Goal: Information Seeking & Learning: Compare options

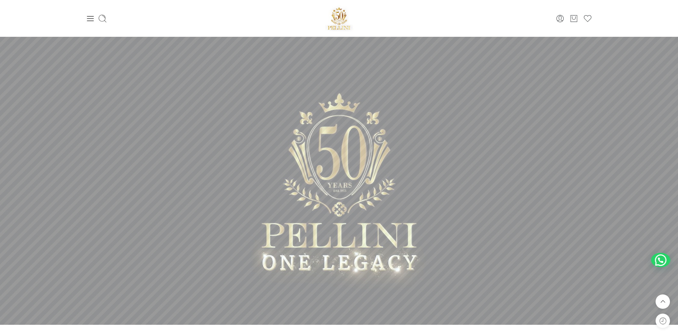
scroll to position [237, 0]
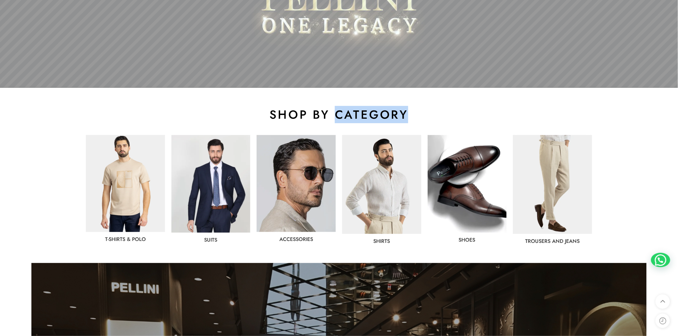
click at [401, 112] on h2 "shop by category" at bounding box center [339, 114] width 506 height 15
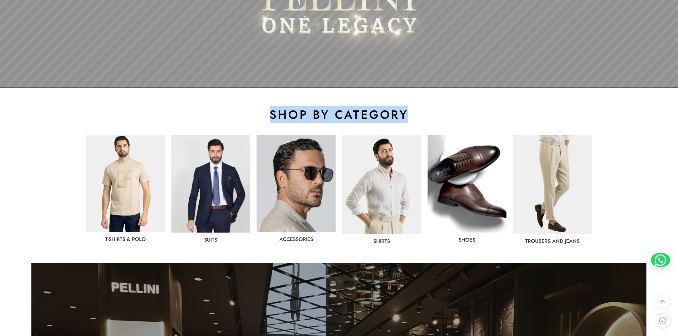
click at [401, 112] on h2 "shop by category" at bounding box center [339, 114] width 506 height 15
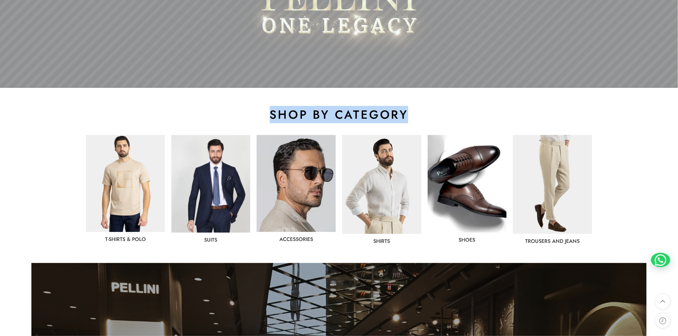
click at [401, 112] on h2 "shop by category" at bounding box center [339, 114] width 506 height 15
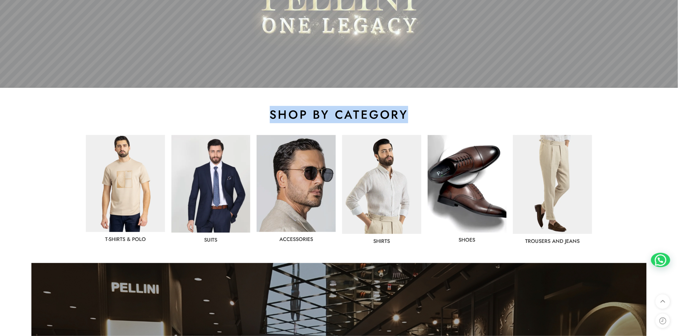
click at [401, 112] on h2 "shop by category" at bounding box center [339, 114] width 506 height 15
click at [439, 112] on h2 "shop by category" at bounding box center [339, 114] width 506 height 15
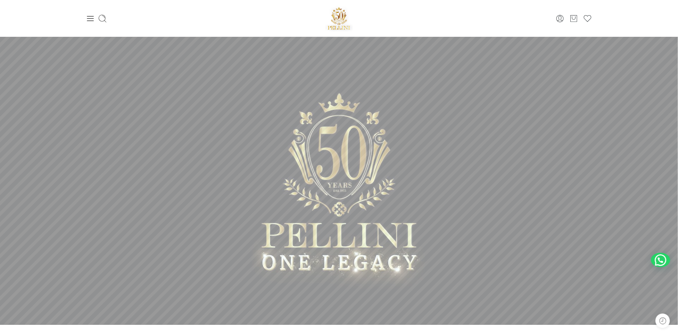
click at [408, 111] on sr7-mask at bounding box center [339, 181] width 678 height 288
click at [338, 203] on sr7-mask at bounding box center [339, 181] width 678 height 288
click at [456, 168] on sr7-mask at bounding box center [339, 181] width 678 height 288
click at [92, 15] on icon at bounding box center [90, 18] width 9 height 9
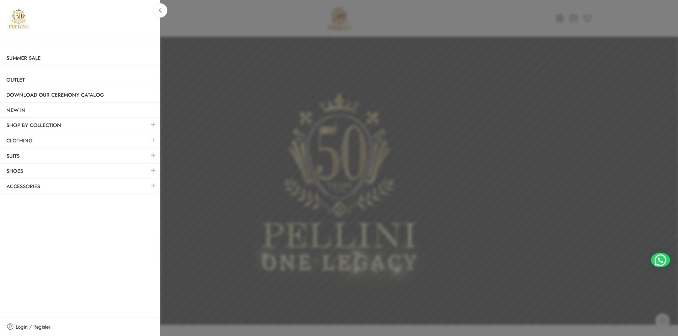
click at [152, 122] on link at bounding box center [153, 125] width 13 height 14
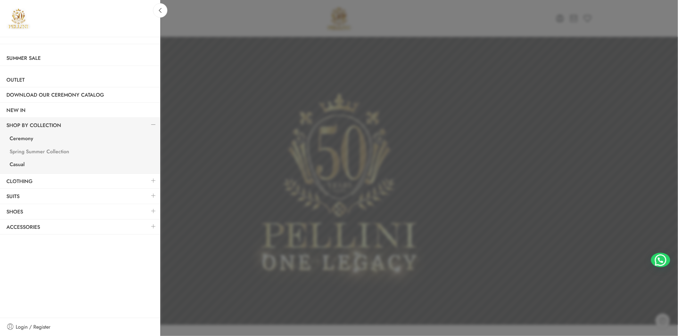
click at [48, 151] on link "Spring Summer Collection" at bounding box center [81, 152] width 157 height 13
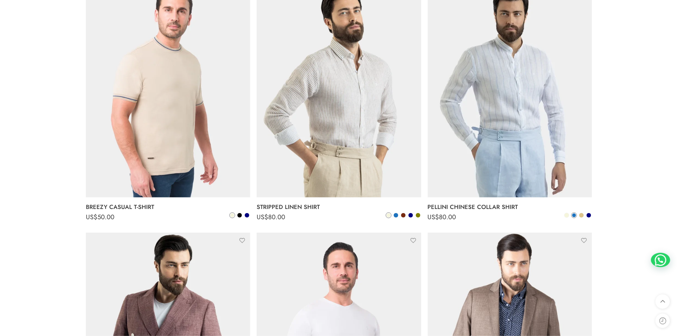
scroll to position [3083, 0]
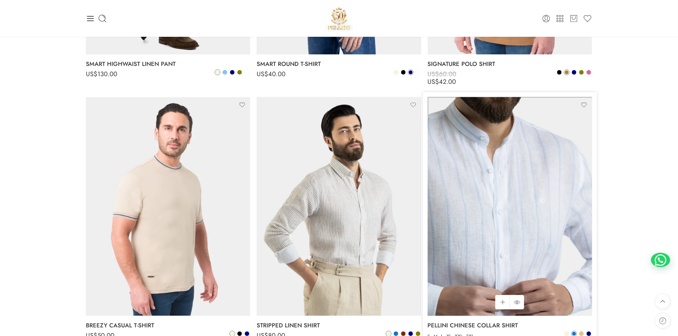
click at [492, 199] on img at bounding box center [509, 206] width 164 height 219
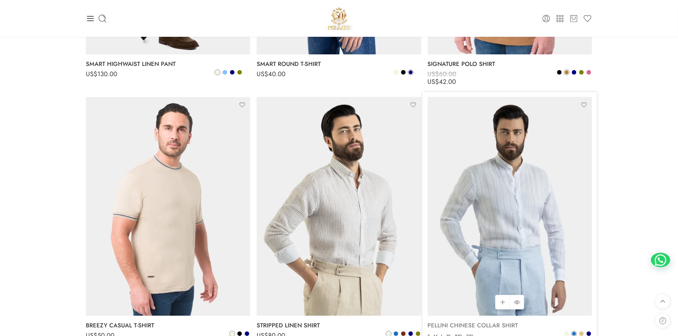
click at [446, 322] on link "PELLINI CHINESE COLLAR SHIRT" at bounding box center [509, 325] width 164 height 13
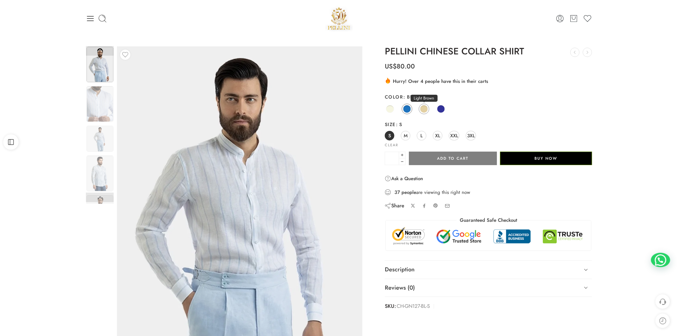
click at [425, 110] on span at bounding box center [424, 109] width 8 height 8
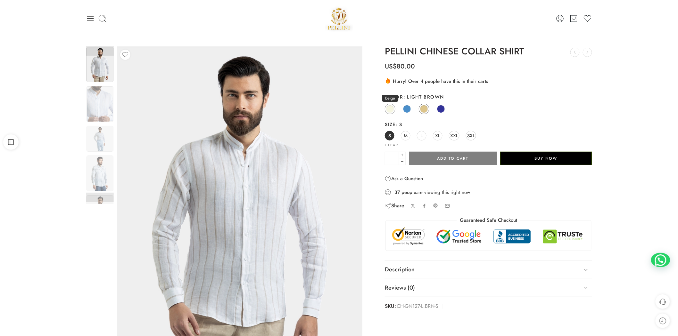
click at [391, 110] on span at bounding box center [390, 109] width 8 height 8
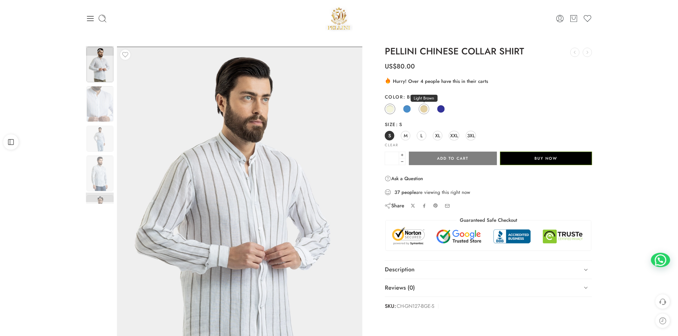
click at [426, 110] on span at bounding box center [424, 109] width 8 height 8
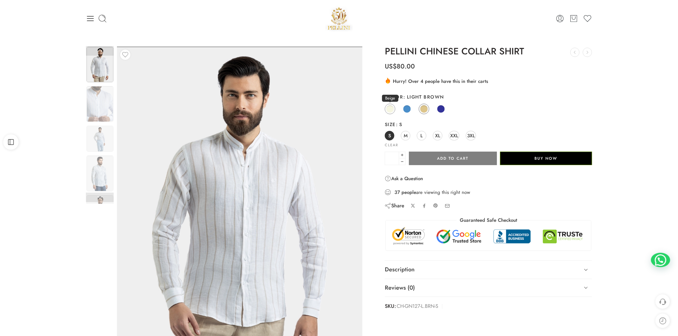
click at [389, 110] on span at bounding box center [390, 109] width 8 height 8
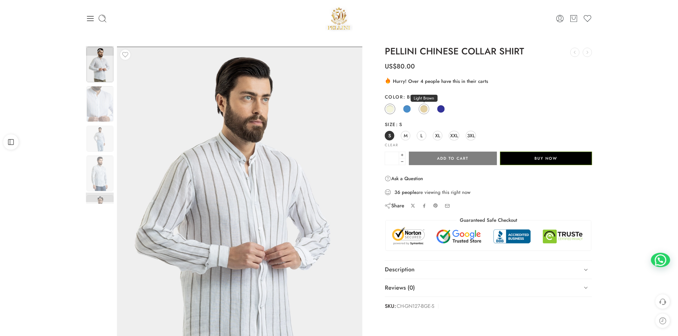
click at [423, 111] on span at bounding box center [424, 109] width 8 height 8
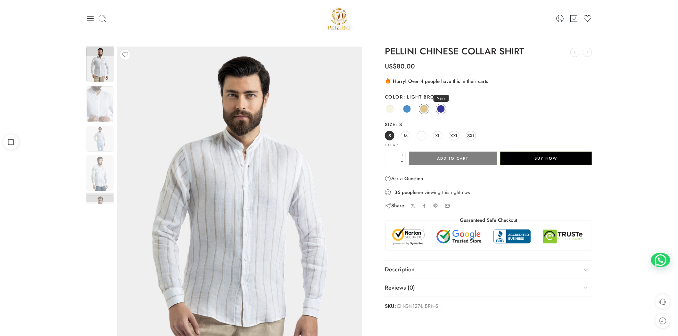
click at [441, 111] on span at bounding box center [441, 109] width 8 height 8
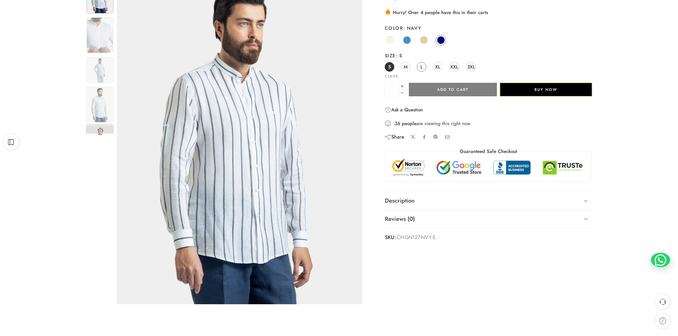
scroll to position [118, 0]
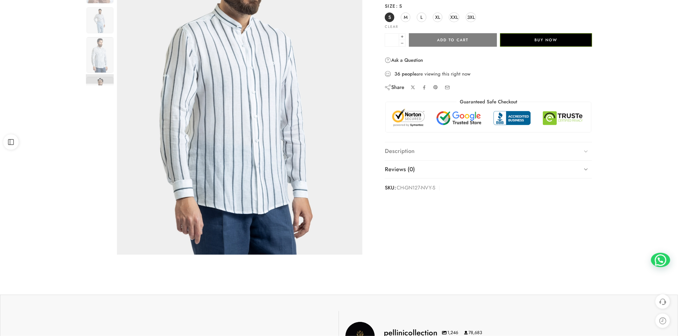
click at [430, 149] on link "Description" at bounding box center [488, 151] width 207 height 18
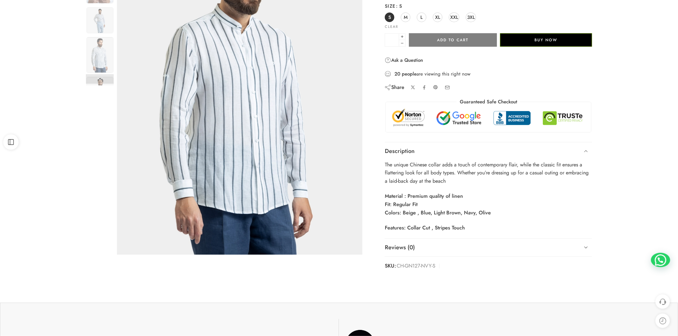
scroll to position [0, 0]
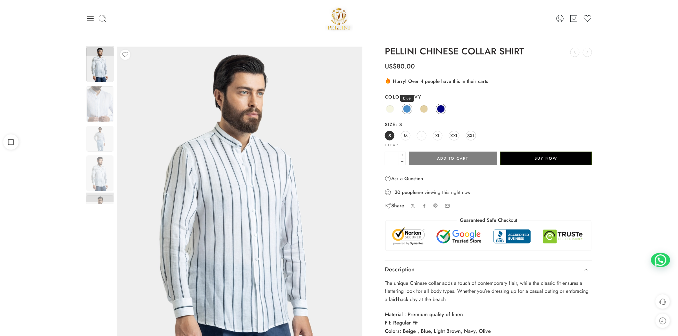
click at [407, 108] on span at bounding box center [407, 109] width 8 height 8
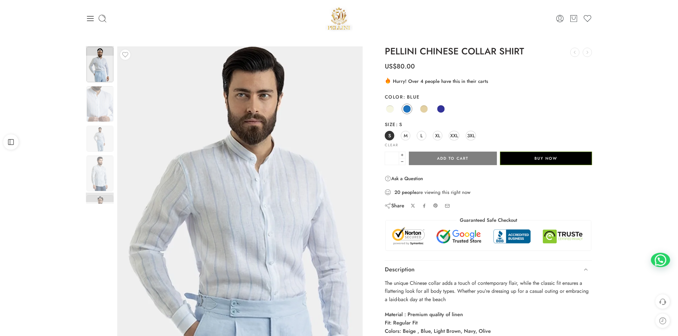
click at [173, 123] on img at bounding box center [251, 225] width 288 height 384
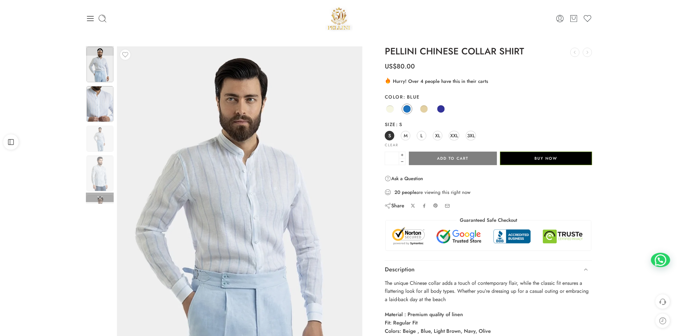
click at [101, 100] on img at bounding box center [99, 104] width 27 height 36
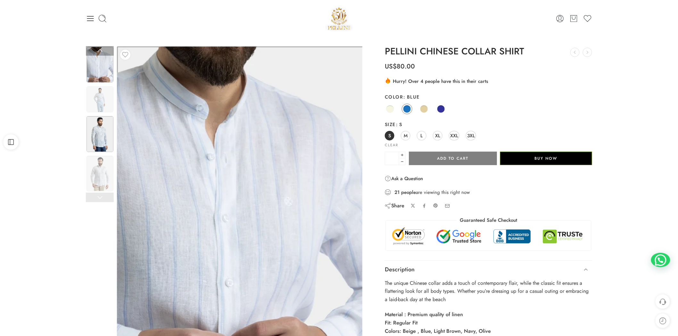
click at [107, 123] on img at bounding box center [99, 134] width 27 height 36
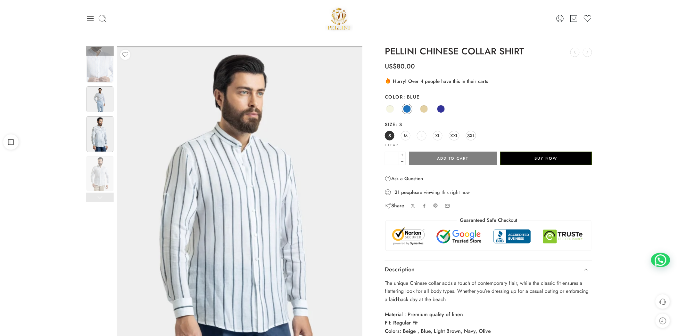
click at [106, 110] on img at bounding box center [99, 99] width 27 height 26
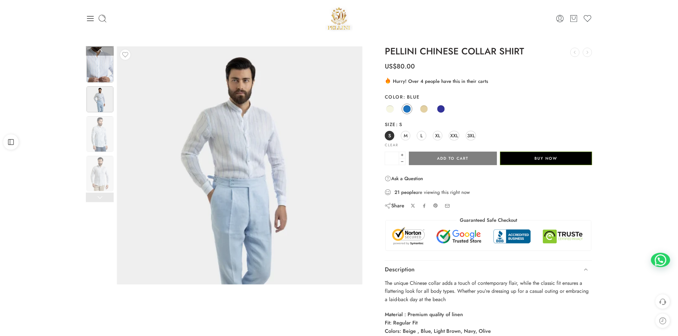
click at [101, 60] on img at bounding box center [99, 65] width 27 height 36
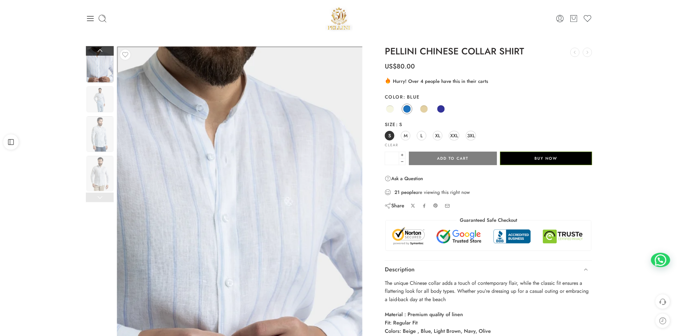
click at [110, 52] on link at bounding box center [100, 51] width 28 height 10
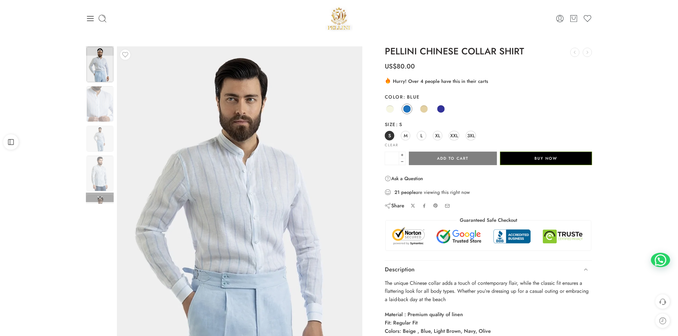
click at [103, 69] on img at bounding box center [99, 65] width 27 height 36
click at [108, 197] on link at bounding box center [100, 198] width 28 height 10
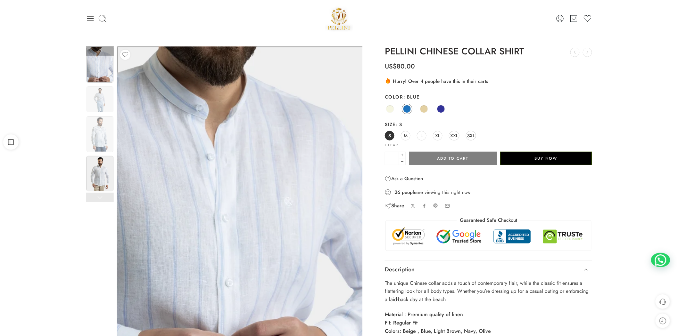
click at [106, 163] on img at bounding box center [99, 174] width 27 height 36
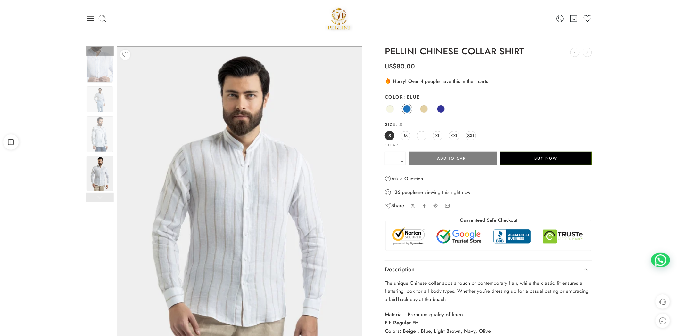
click at [104, 194] on link at bounding box center [100, 198] width 28 height 10
click at [421, 53] on h1 "PELLINI CHINESE COLLAR SHIRT" at bounding box center [488, 51] width 207 height 10
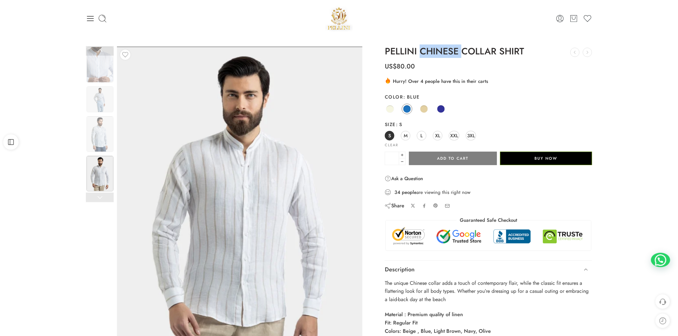
click at [421, 53] on h1 "PELLINI CHINESE COLLAR SHIRT" at bounding box center [488, 51] width 207 height 10
drag, startPoint x: 421, startPoint y: 53, endPoint x: 527, endPoint y: 54, distance: 106.0
click at [527, 54] on h1 "PELLINI CHINESE COLLAR SHIRT" at bounding box center [488, 51] width 207 height 10
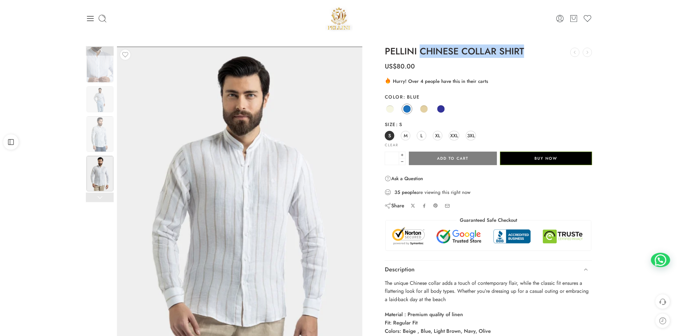
copy h1 "CHINESE COLLAR SHIRT"
click at [387, 284] on p "The unique Chinese collar adds a touch of contemporary flair, while the classic…" at bounding box center [488, 291] width 207 height 25
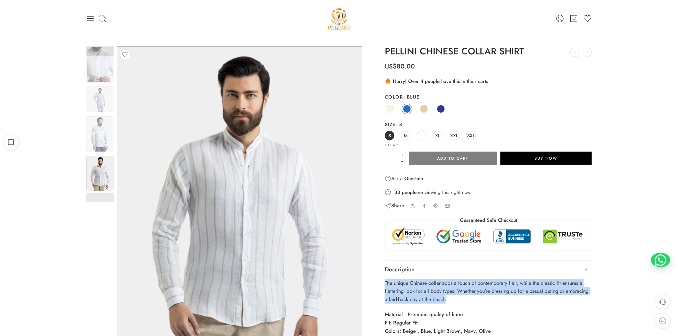
click at [387, 284] on p "The unique Chinese collar adds a touch of contemporary flair, while the classic…" at bounding box center [488, 291] width 207 height 25
copy div "The unique Chinese collar adds a touch of contemporary flair, while the classic…"
click at [98, 201] on link at bounding box center [100, 198] width 28 height 10
click at [108, 141] on img at bounding box center [99, 134] width 27 height 36
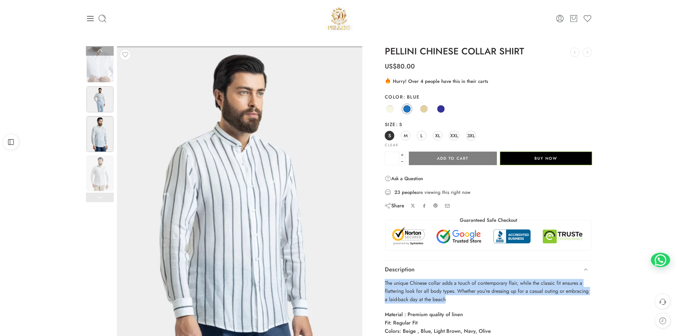
click at [99, 93] on img at bounding box center [99, 99] width 27 height 26
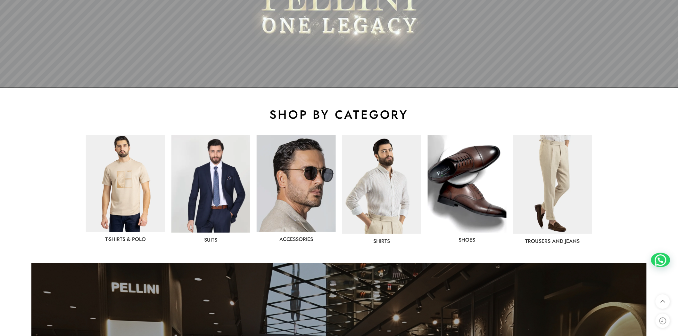
click at [380, 199] on img at bounding box center [381, 184] width 79 height 99
click at [376, 184] on img at bounding box center [381, 184] width 79 height 99
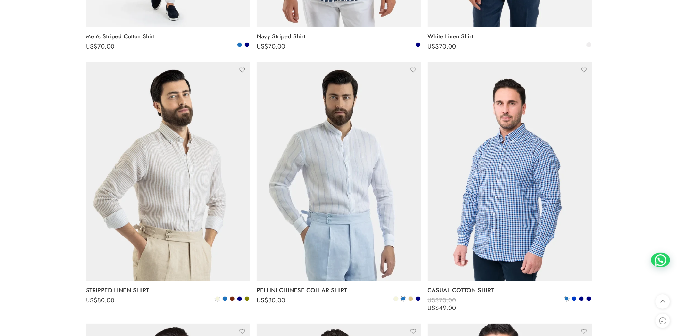
scroll to position [356, 0]
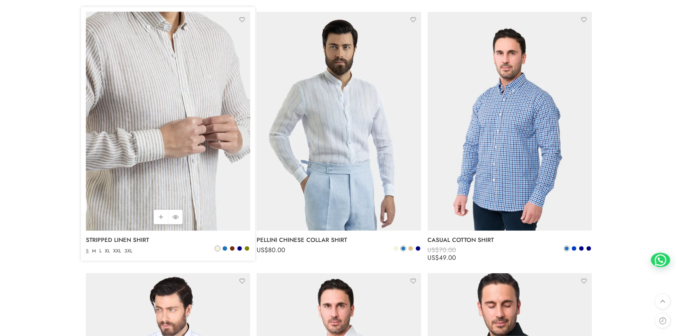
click at [120, 188] on img at bounding box center [168, 121] width 164 height 219
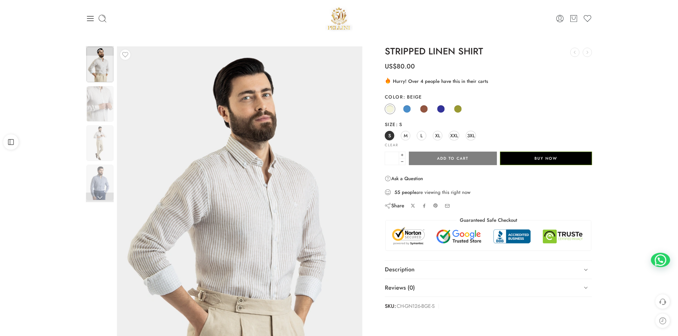
scroll to position [118, 0]
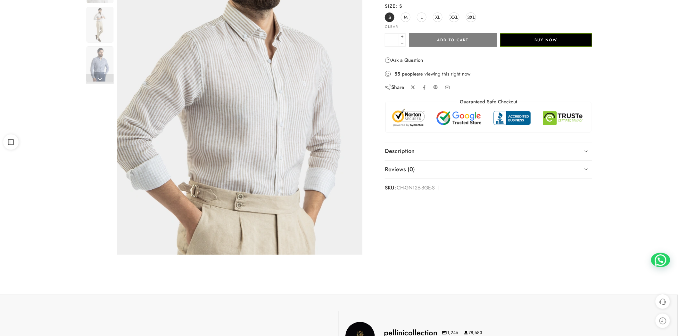
drag, startPoint x: 266, startPoint y: 97, endPoint x: 242, endPoint y: 98, distance: 23.7
click at [242, 98] on img at bounding box center [239, 90] width 288 height 384
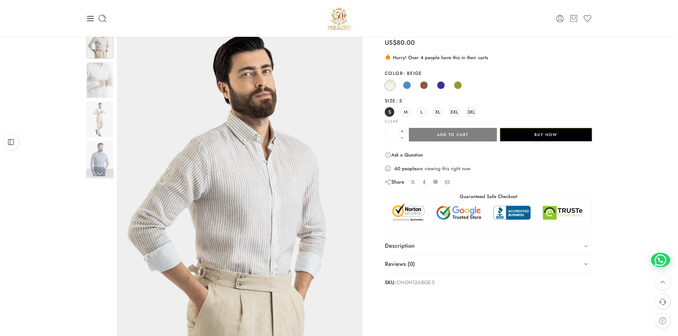
scroll to position [0, 0]
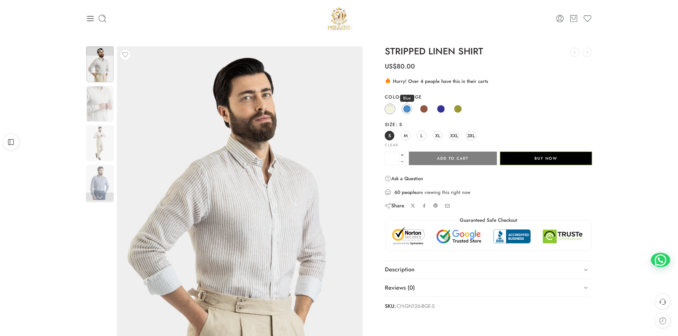
click at [404, 113] on link "Blue" at bounding box center [407, 109] width 11 height 11
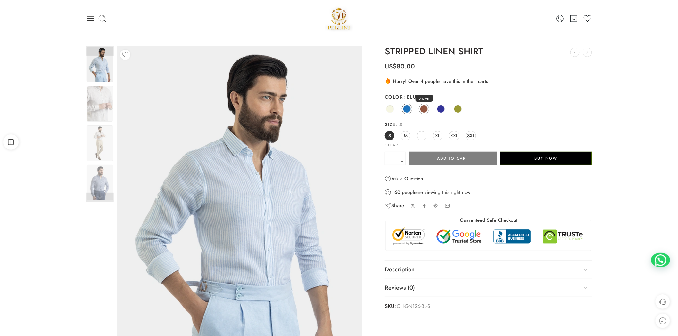
click at [427, 107] on span at bounding box center [424, 109] width 8 height 8
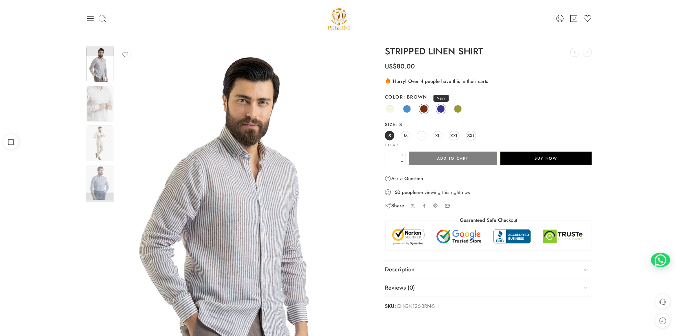
click at [442, 111] on span at bounding box center [441, 109] width 8 height 8
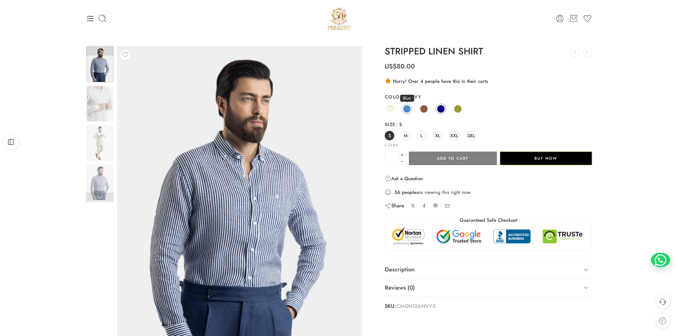
click at [406, 108] on span at bounding box center [407, 109] width 8 height 8
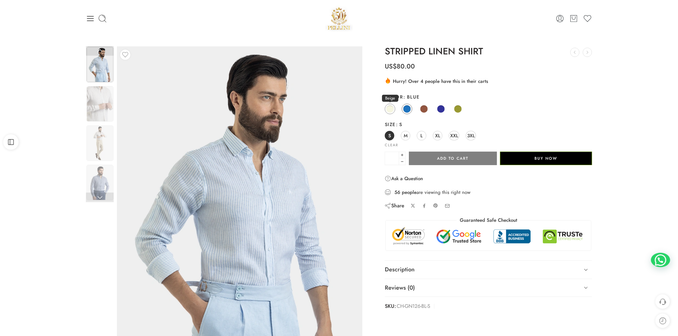
click at [391, 108] on span at bounding box center [390, 109] width 8 height 8
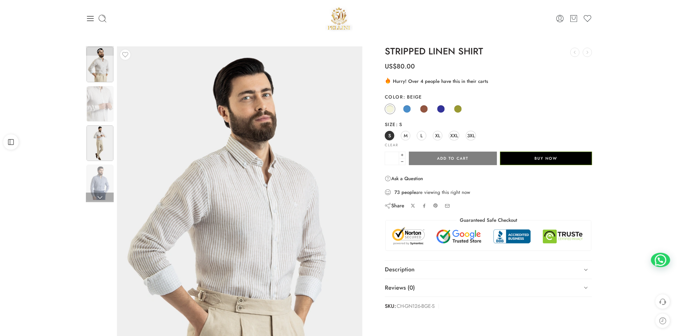
click at [102, 142] on img at bounding box center [99, 144] width 27 height 36
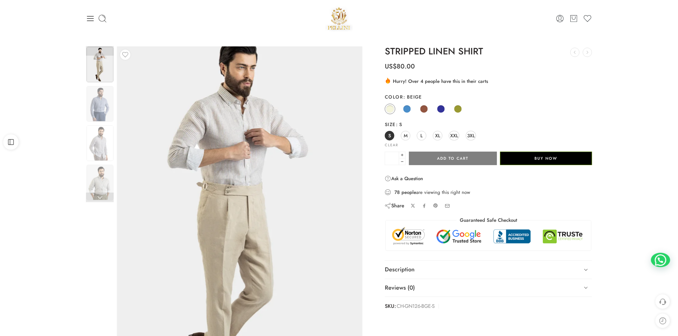
click at [252, 140] on img at bounding box center [237, 222] width 288 height 384
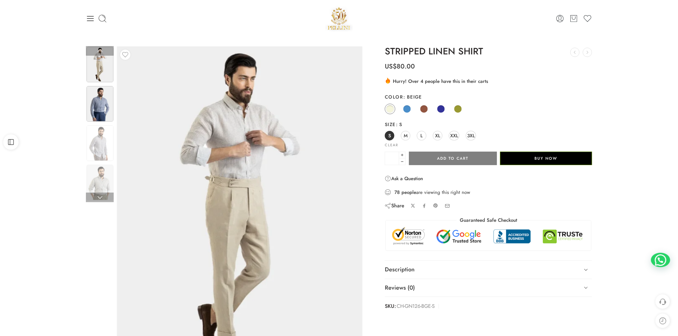
click at [95, 107] on img at bounding box center [99, 104] width 27 height 36
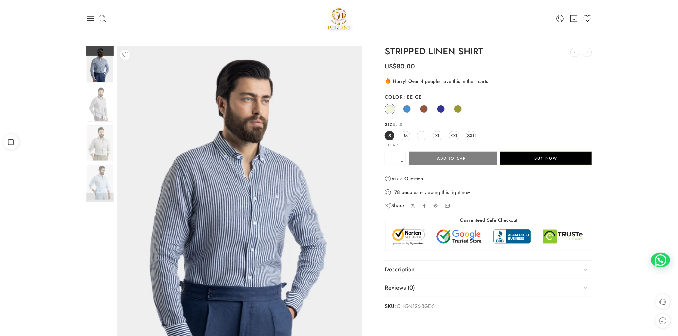
click at [105, 48] on link at bounding box center [100, 51] width 28 height 10
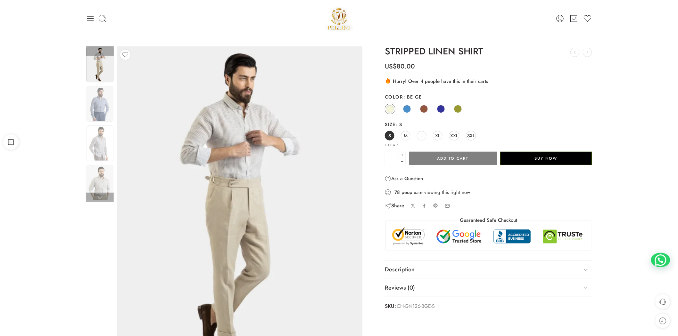
click at [102, 75] on img at bounding box center [99, 65] width 27 height 36
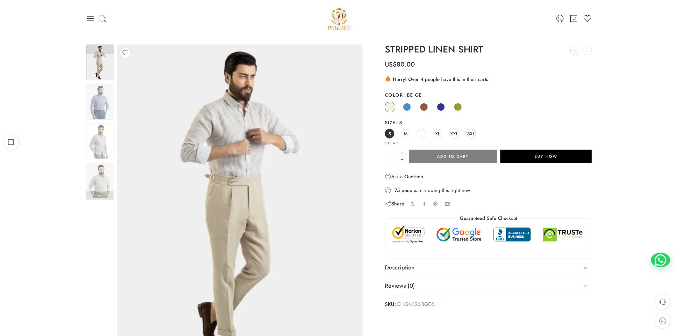
scroll to position [118, 0]
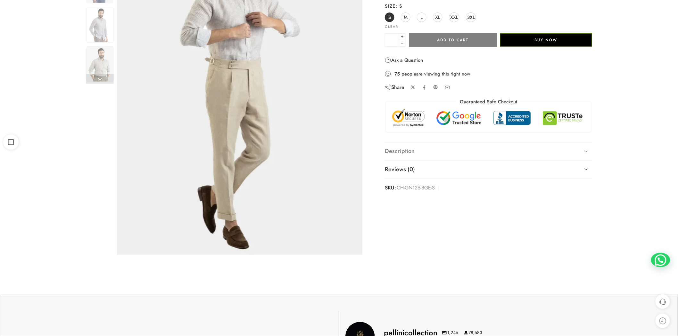
click at [415, 153] on link "Description" at bounding box center [488, 151] width 207 height 18
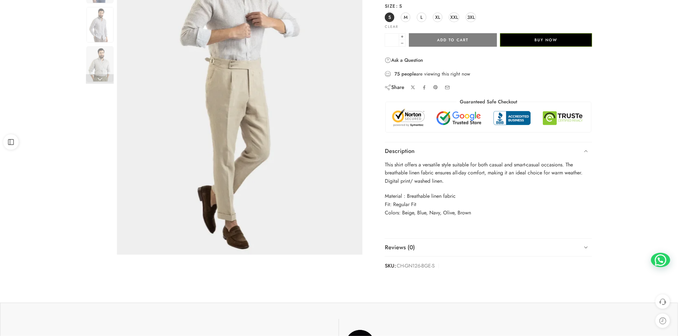
click at [383, 166] on div "STRIPPED LINEN SHIRT PELLINI CHINESE COLLAR SHIRT US$ 80.00 ELEGANT BOW TIE US$…" at bounding box center [488, 101] width 214 height 346
click at [384, 166] on div "STRIPPED LINEN SHIRT PELLINI CHINESE COLLAR SHIRT US$ 80.00 ELEGANT BOW TIE US$…" at bounding box center [488, 101] width 214 height 346
click at [386, 165] on p "This shirt offers a versatile style suitable for both casual and smart-casual o…" at bounding box center [488, 173] width 207 height 25
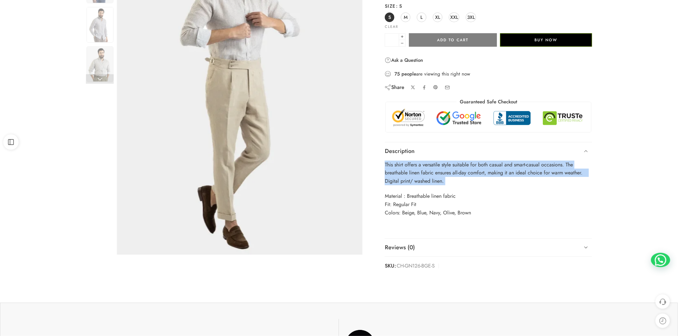
click at [386, 165] on p "This shirt offers a versatile style suitable for both casual and smart-casual o…" at bounding box center [488, 173] width 207 height 25
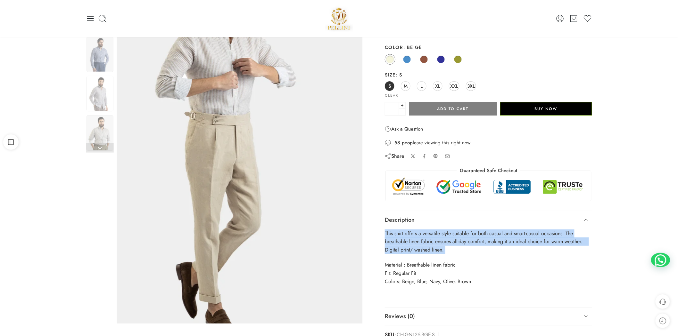
scroll to position [0, 0]
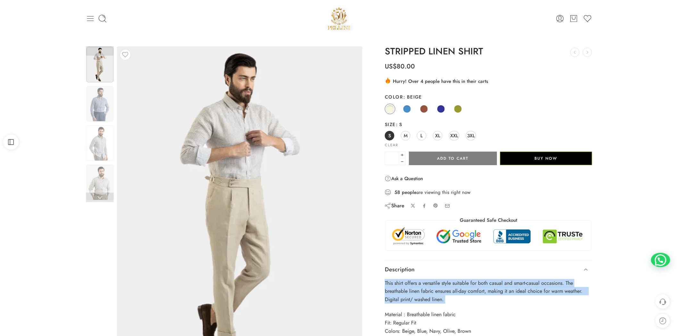
click at [89, 20] on icon at bounding box center [90, 18] width 7 height 5
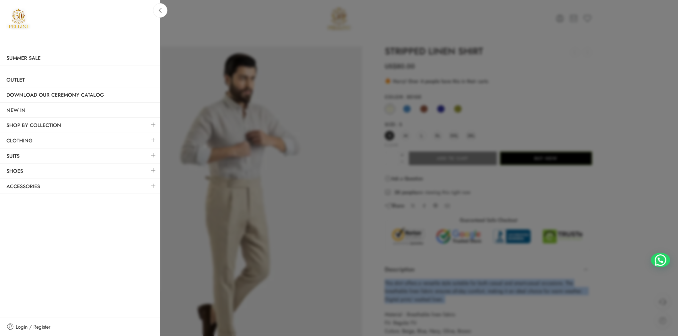
click at [151, 123] on link at bounding box center [153, 125] width 13 height 14
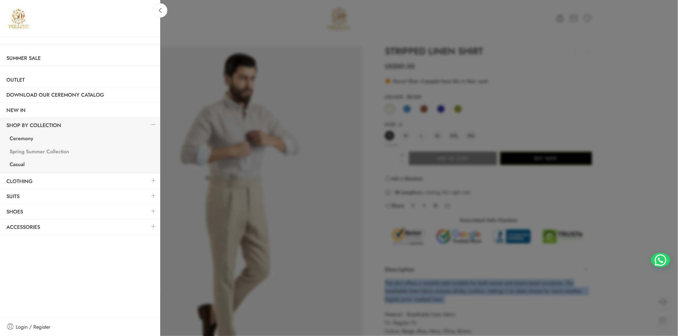
click at [68, 151] on link "Spring Summer Collection" at bounding box center [81, 152] width 157 height 13
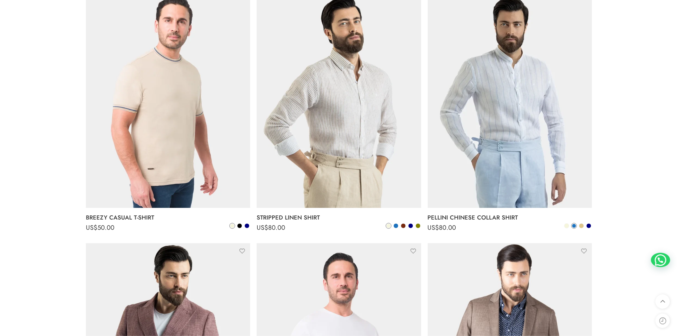
scroll to position [3202, 0]
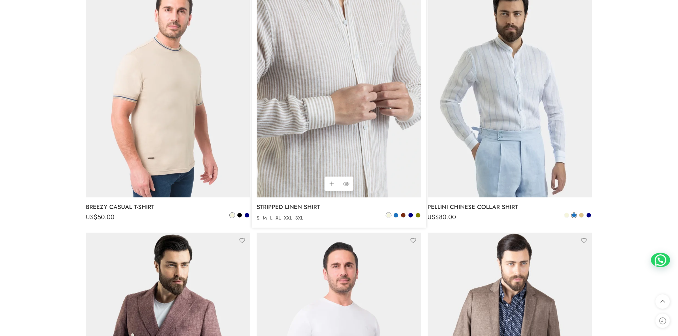
click at [359, 140] on img at bounding box center [338, 88] width 164 height 219
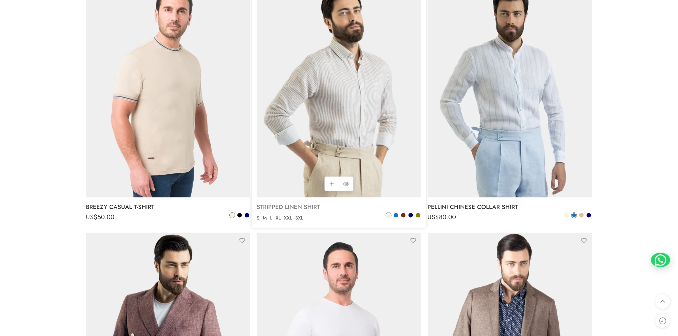
click at [290, 202] on link "STRIPPED LINEN SHIRT" at bounding box center [338, 207] width 164 height 13
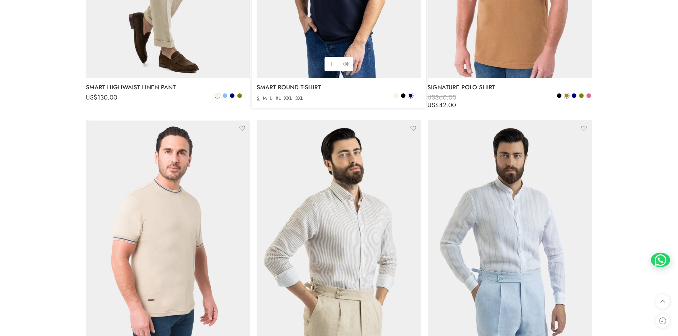
scroll to position [3083, 0]
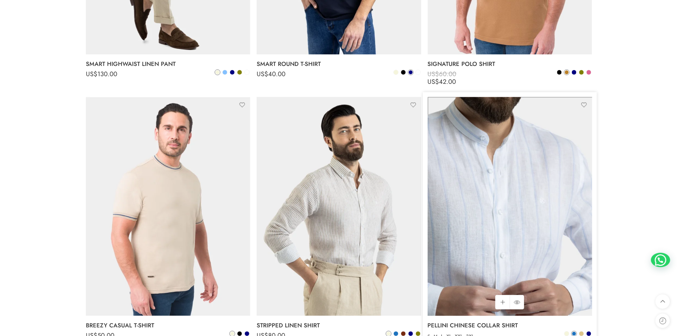
click at [520, 166] on img at bounding box center [509, 206] width 164 height 219
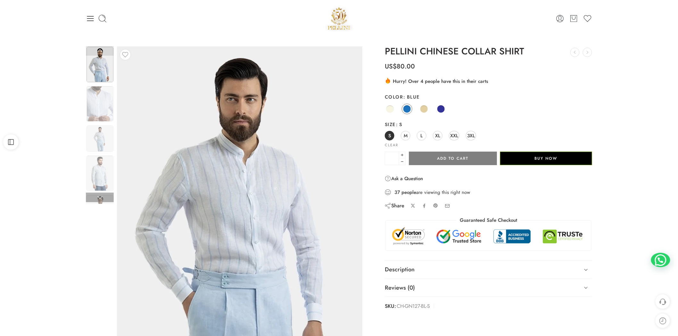
click at [104, 76] on img at bounding box center [99, 65] width 27 height 36
click at [479, 271] on link "Description" at bounding box center [488, 270] width 207 height 18
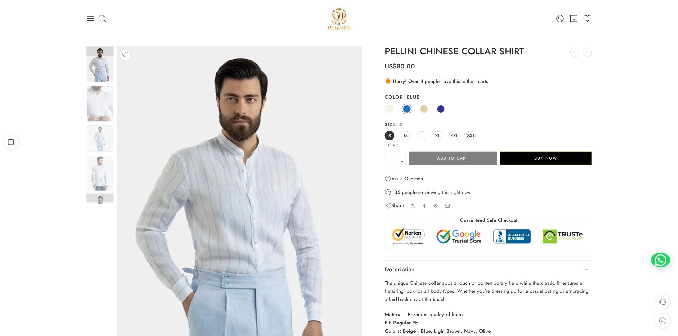
scroll to position [118, 0]
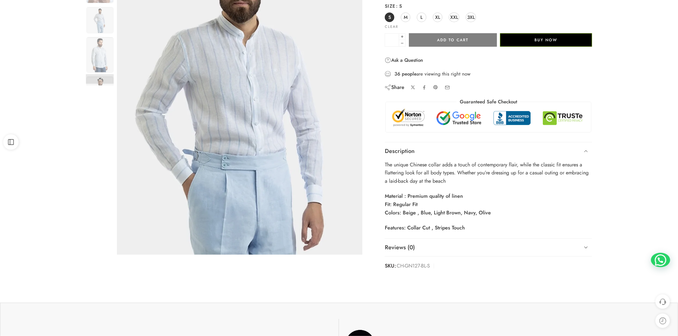
click at [383, 165] on div "PELLINI CHINESE COLLAR SHIRT DOUBLE BREASTED WHITE BLAZER US$ 220.00 STRIPPED L…" at bounding box center [488, 101] width 214 height 346
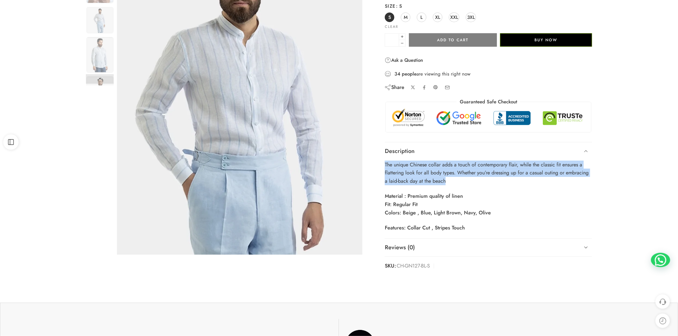
drag, startPoint x: 385, startPoint y: 163, endPoint x: 449, endPoint y: 179, distance: 65.9
click at [449, 179] on p "The unique Chinese collar adds a touch of contemporary flair, while the classic…" at bounding box center [488, 173] width 207 height 25
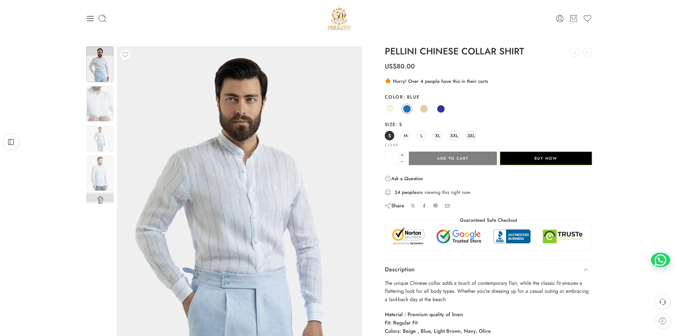
click at [423, 57] on h1 "PELLINI CHINESE COLLAR SHIRT" at bounding box center [488, 51] width 207 height 10
drag, startPoint x: 420, startPoint y: 51, endPoint x: 530, endPoint y: 51, distance: 109.8
click at [530, 51] on h1 "PELLINI CHINESE COLLAR SHIRT" at bounding box center [488, 51] width 207 height 10
copy h1 "CHINESE COLLAR SHIRT"
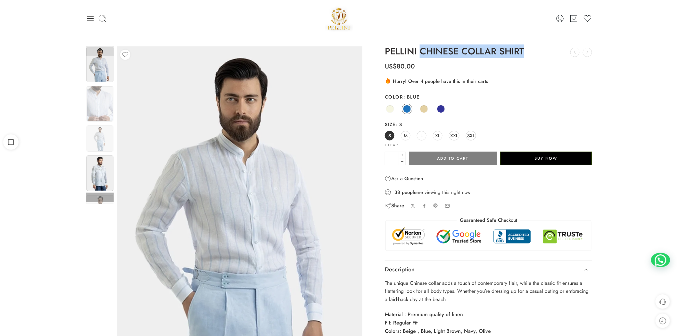
click at [91, 170] on img at bounding box center [99, 174] width 27 height 36
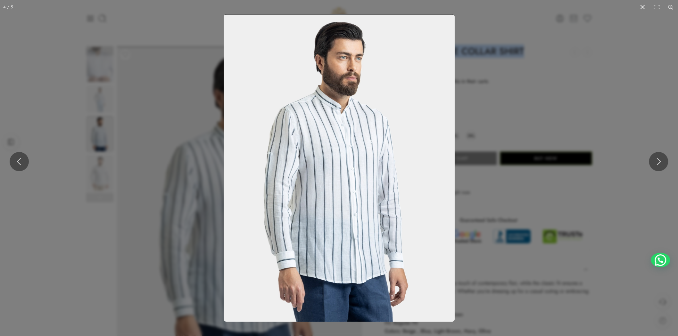
click at [156, 135] on div at bounding box center [339, 168] width 678 height 336
click at [105, 143] on div at bounding box center [339, 168] width 678 height 336
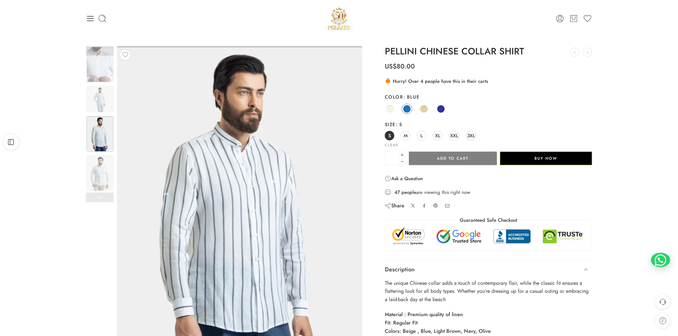
click at [37, 156] on div "Previous Next" at bounding box center [339, 219] width 678 height 365
click at [92, 16] on icon at bounding box center [90, 18] width 7 height 5
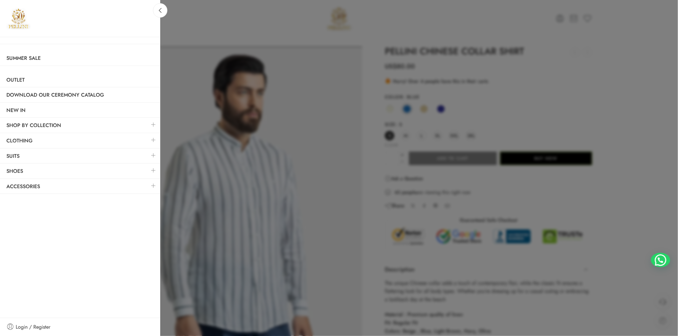
click at [155, 122] on link at bounding box center [153, 125] width 13 height 14
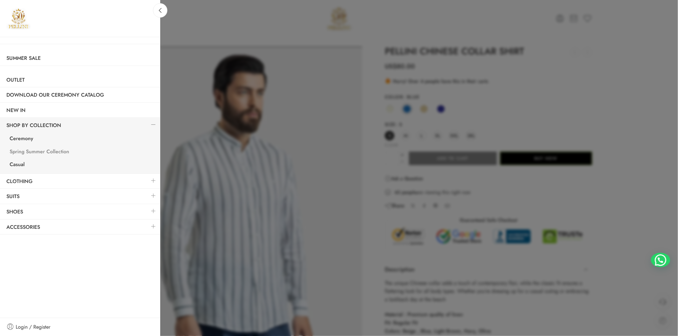
click at [46, 152] on link "Spring Summer Collection" at bounding box center [81, 152] width 157 height 13
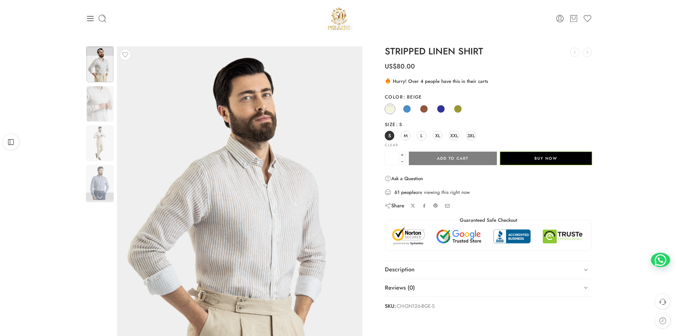
click at [417, 48] on h1 "STRIPPED LINEN SHIRT" at bounding box center [488, 51] width 207 height 10
copy div "STRIPPED LINEN SHIRT PELLINI CHINESE COLLAR SHIRT US$ 80.00 ELEGANT BOW TIE US$…"
click at [103, 171] on img at bounding box center [99, 183] width 27 height 36
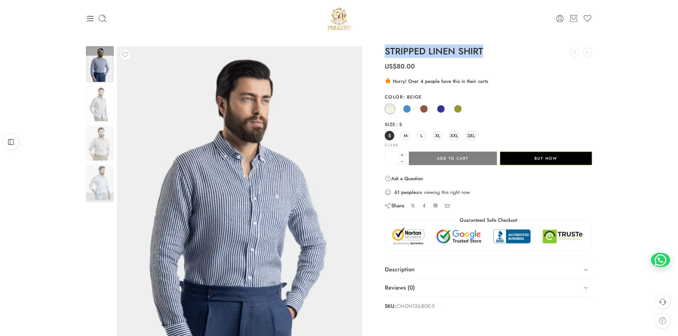
click at [101, 196] on link at bounding box center [100, 198] width 28 height 10
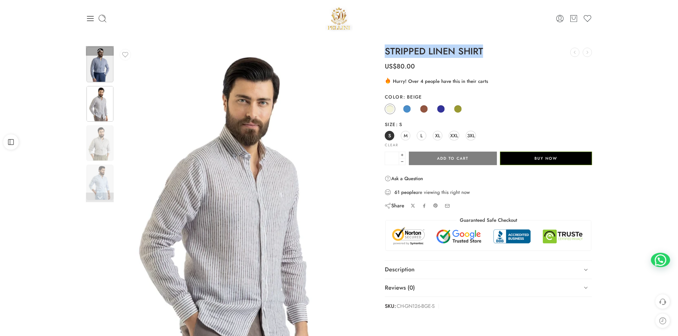
click at [103, 67] on img at bounding box center [99, 65] width 27 height 36
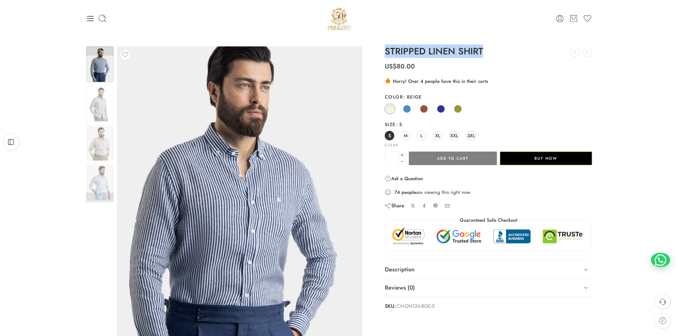
click at [267, 176] on img at bounding box center [235, 215] width 288 height 384
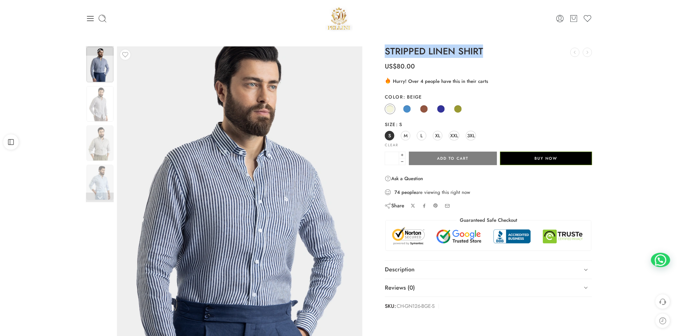
click at [246, 170] on img at bounding box center [242, 215] width 288 height 384
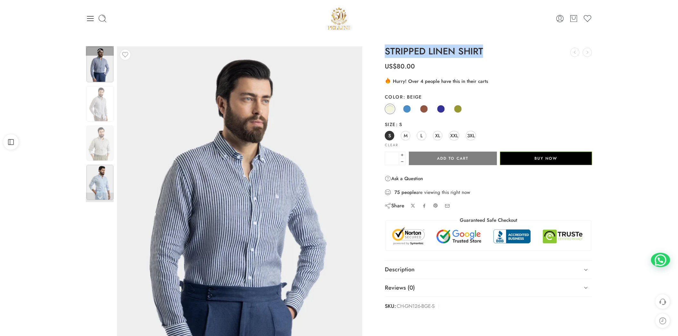
click at [101, 179] on img at bounding box center [99, 183] width 27 height 36
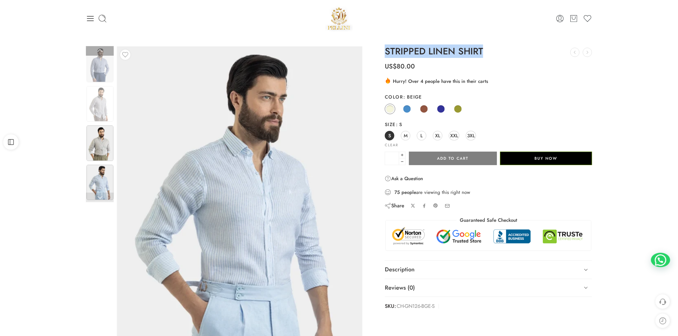
click at [103, 158] on img at bounding box center [99, 144] width 27 height 36
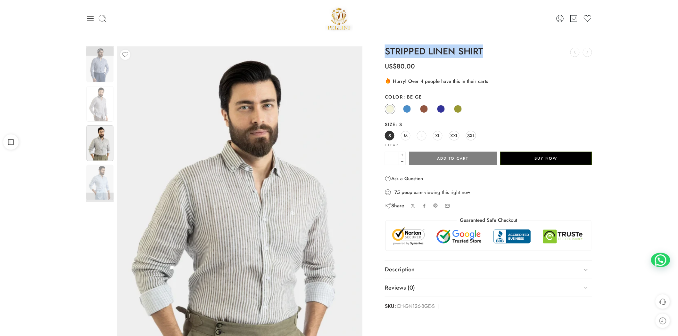
click at [103, 150] on img at bounding box center [99, 144] width 27 height 36
click at [106, 103] on img at bounding box center [99, 104] width 27 height 36
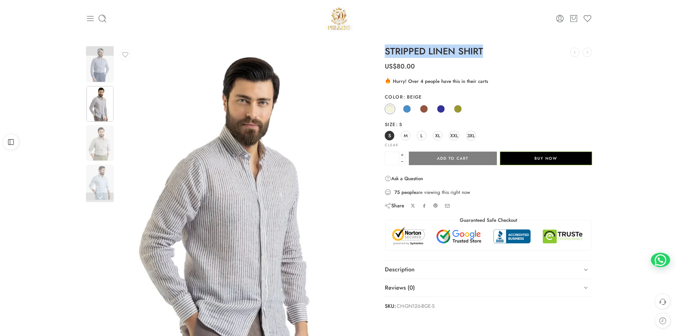
click at [89, 14] on icon at bounding box center [90, 18] width 9 height 9
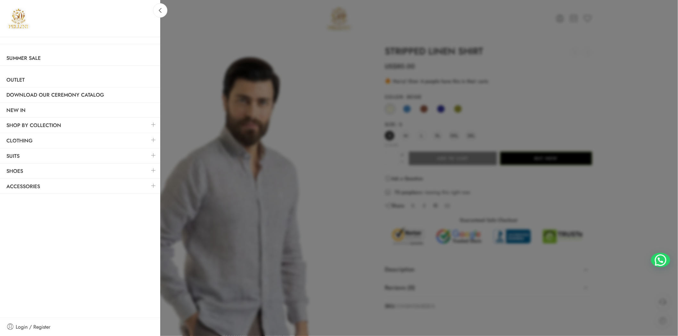
click at [622, 164] on div at bounding box center [339, 168] width 678 height 336
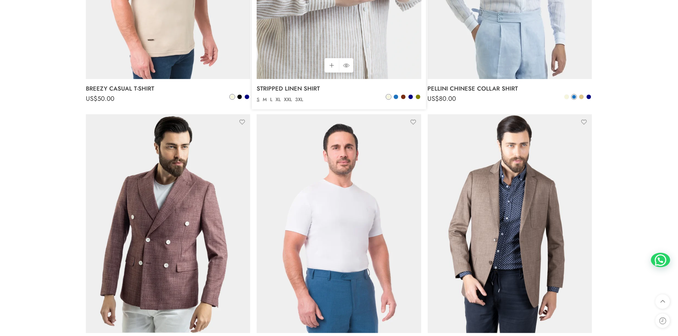
scroll to position [3083, 0]
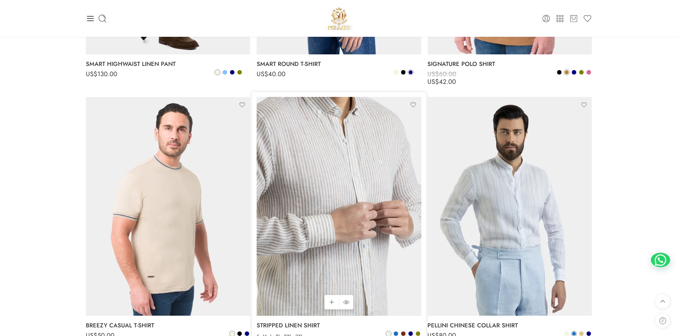
click at [322, 190] on img at bounding box center [338, 206] width 164 height 219
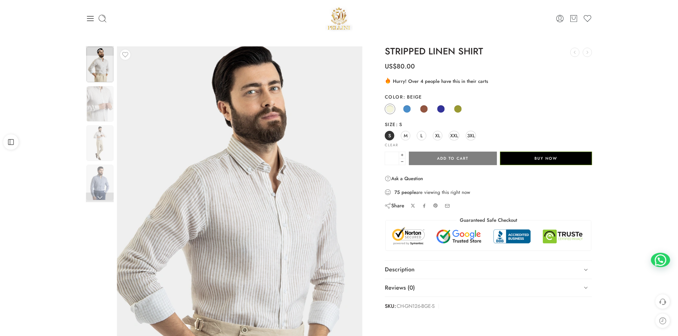
click at [219, 132] on img at bounding box center [243, 223] width 288 height 384
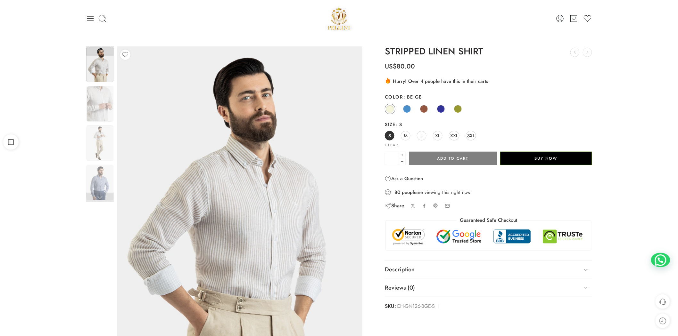
click at [413, 53] on h1 "STRIPPED LINEN SHIRT" at bounding box center [488, 51] width 207 height 10
copy div "STRIPPED LINEN SHIRT PELLINI CHINESE COLLAR SHIRT US$ 80.00 ELEGANT BOW TIE US$…"
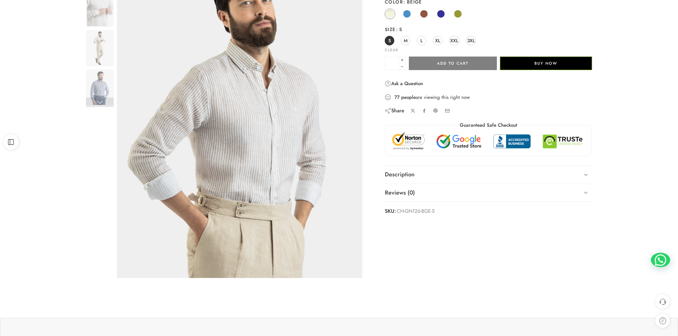
scroll to position [118, 0]
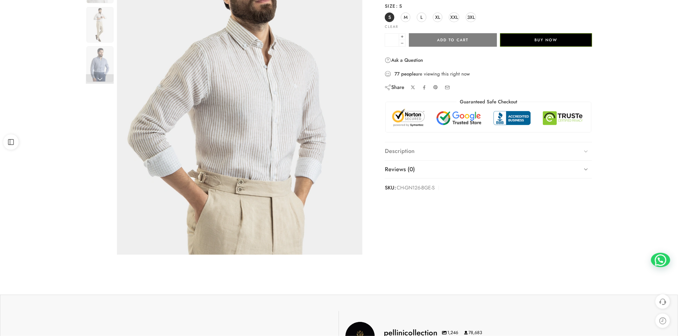
click at [417, 153] on link "Description" at bounding box center [488, 151] width 207 height 18
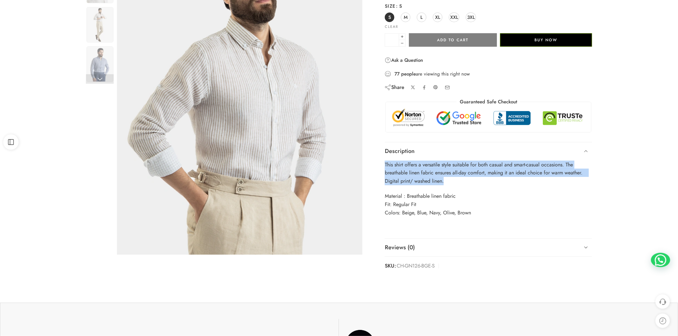
drag, startPoint x: 385, startPoint y: 164, endPoint x: 449, endPoint y: 178, distance: 64.6
click at [449, 178] on p "This shirt offers a versatile style suitable for both casual and smart-casual o…" at bounding box center [488, 173] width 207 height 25
copy p "This shirt offers a versatile style suitable for both casual and smart-casual o…"
click at [651, 177] on div "Previous Loading image Next US$" at bounding box center [339, 100] width 678 height 365
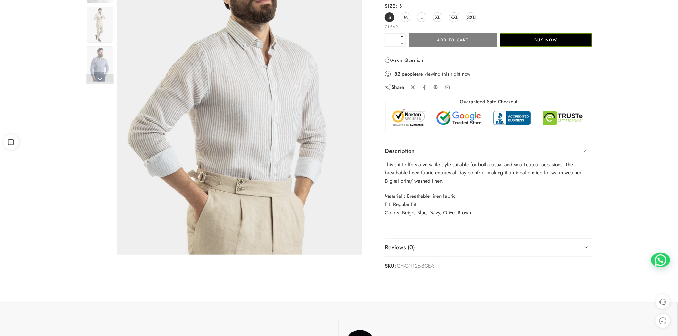
click at [651, 177] on div "Previous Loading image Next US$" at bounding box center [339, 100] width 678 height 365
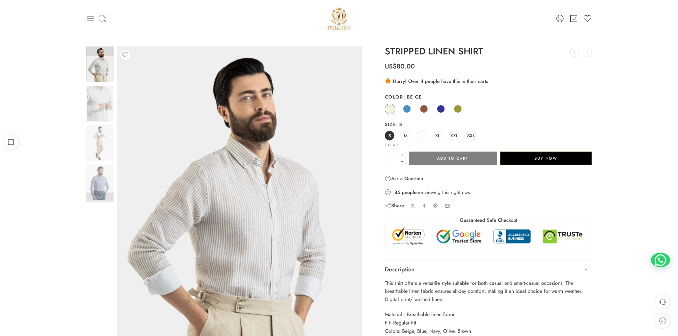
click at [92, 19] on icon at bounding box center [90, 18] width 9 height 9
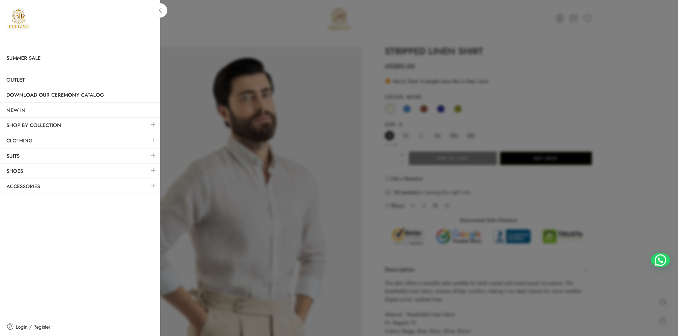
click at [154, 125] on link at bounding box center [153, 125] width 13 height 14
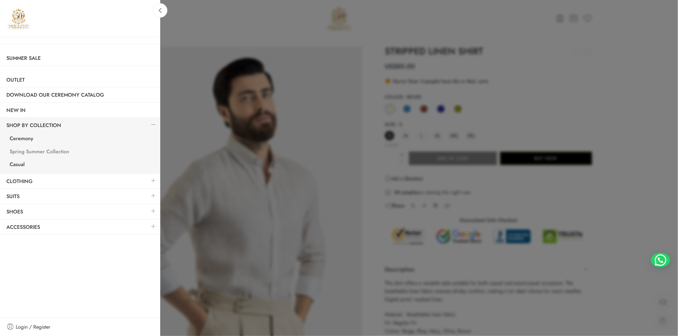
click at [58, 149] on link "Spring Summer Collection" at bounding box center [81, 152] width 157 height 13
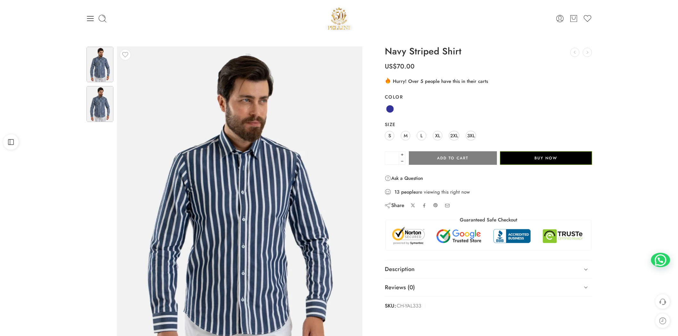
click at [95, 102] on img at bounding box center [99, 104] width 27 height 36
click at [174, 142] on img at bounding box center [251, 221] width 288 height 384
click at [388, 53] on h1 "Navy Striped Shirt" at bounding box center [488, 51] width 207 height 10
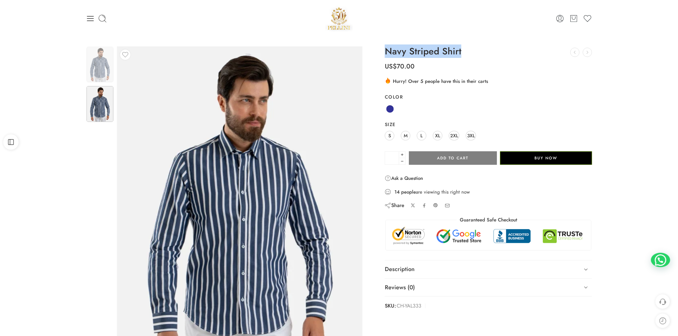
copy div "Navy Striped Shirt Men’s Striped Cotton Shirt US$ 70.00 The Summer Linen Suit U…"
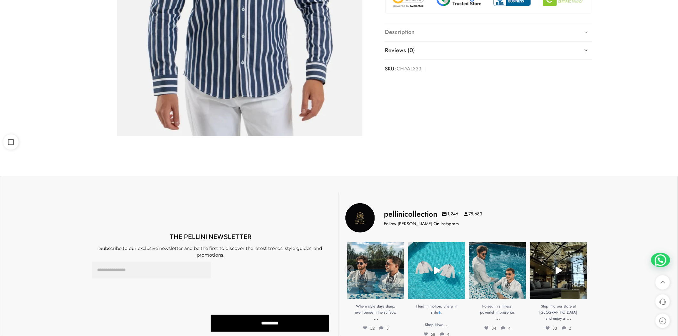
click at [408, 34] on link "Description" at bounding box center [488, 32] width 207 height 18
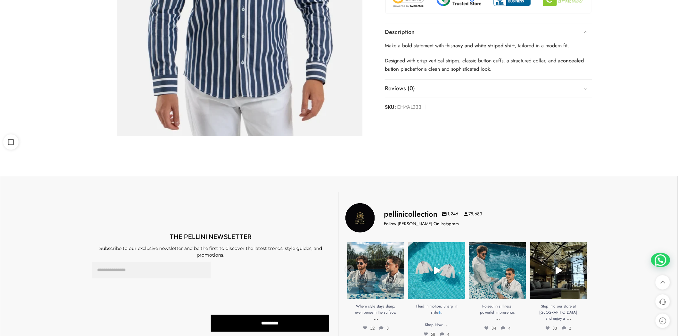
drag, startPoint x: 386, startPoint y: 44, endPoint x: 549, endPoint y: 73, distance: 166.2
click at [549, 73] on div "Make a bold statement with this navy and white striped shirt , tailored in a mo…" at bounding box center [488, 61] width 207 height 38
copy div "Make a bold statement with this navy and white striped shirt , tailored in a mo…"
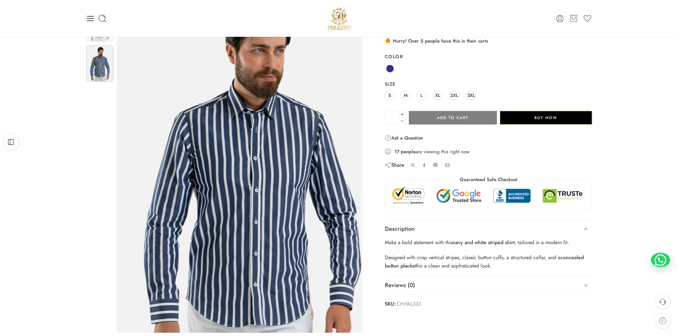
scroll to position [0, 0]
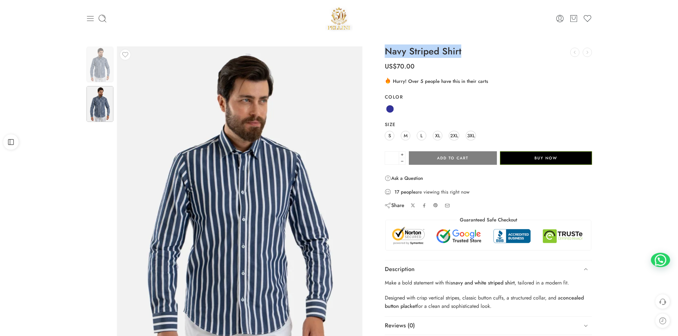
click at [90, 18] on icon at bounding box center [90, 18] width 7 height 5
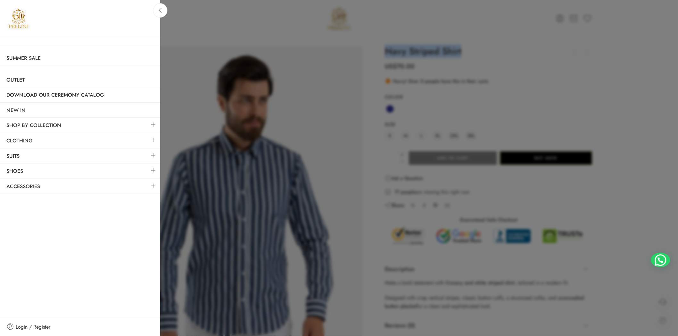
click at [151, 125] on link at bounding box center [153, 125] width 13 height 14
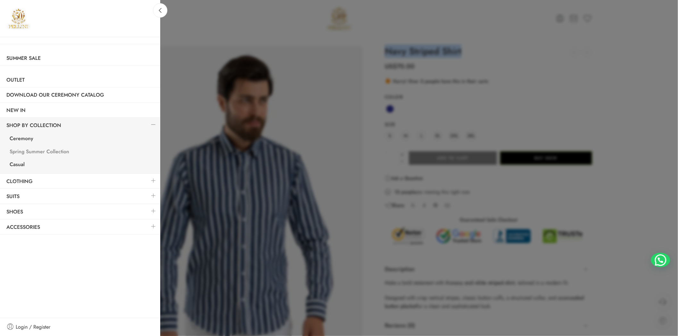
click at [71, 152] on link "Spring Summer Collection" at bounding box center [81, 152] width 157 height 13
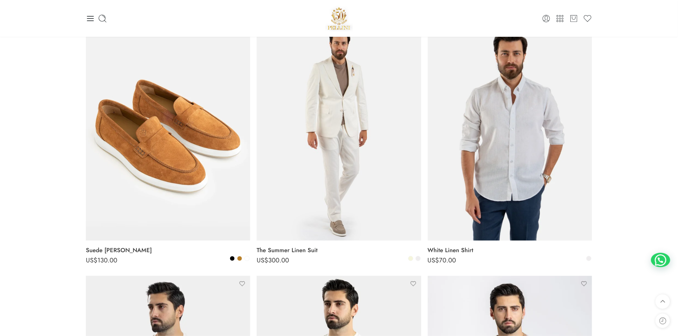
scroll to position [949, 0]
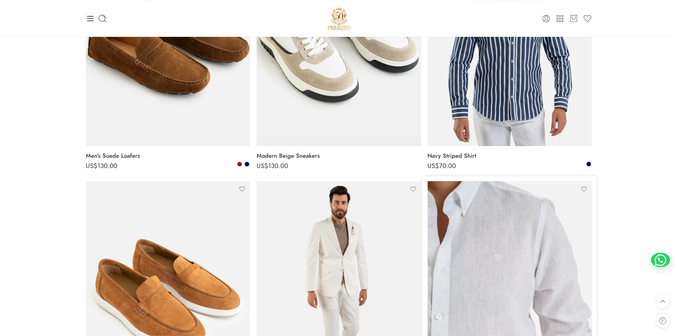
click at [490, 287] on img at bounding box center [509, 290] width 164 height 219
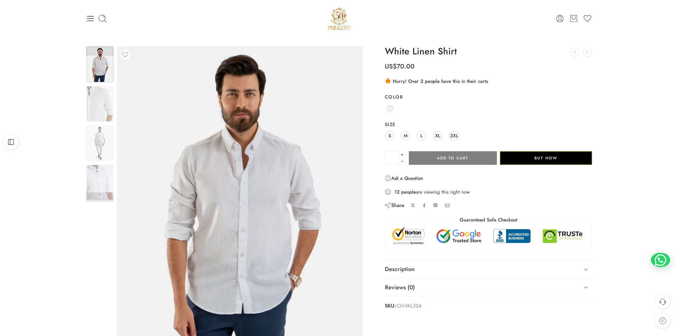
click at [293, 133] on img at bounding box center [239, 209] width 245 height 327
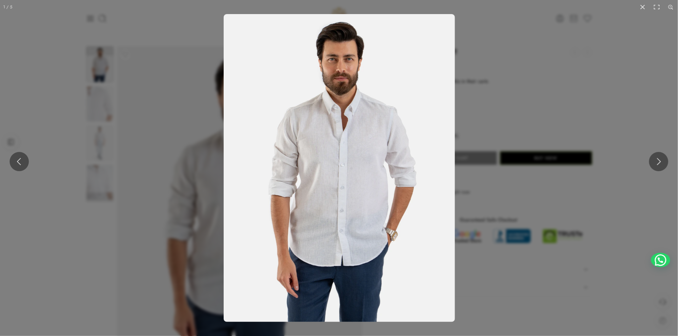
click at [293, 133] on img at bounding box center [338, 168] width 231 height 308
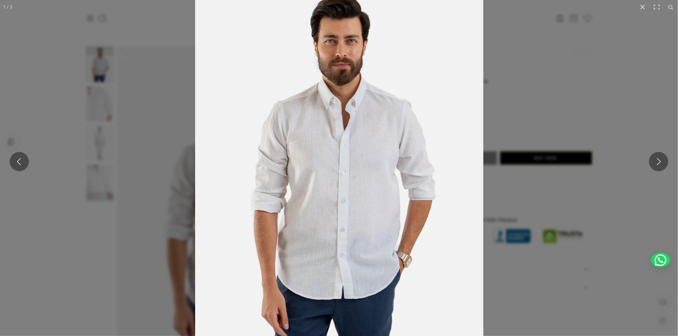
click at [293, 133] on img at bounding box center [339, 177] width 288 height 384
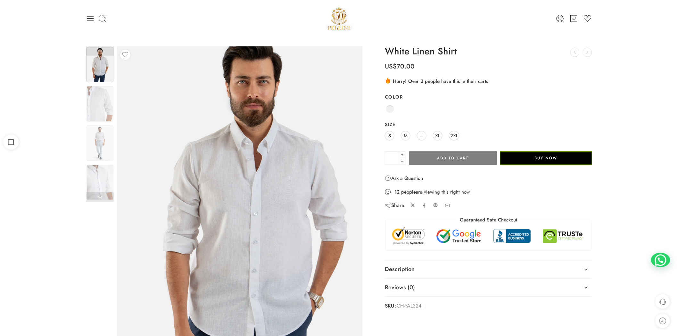
click at [173, 165] on img at bounding box center [251, 218] width 288 height 384
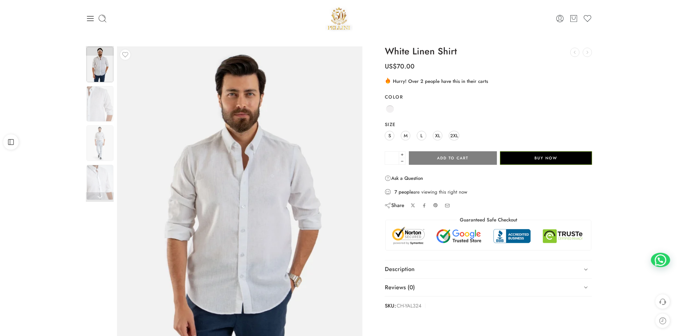
click at [392, 59] on span "US$ 70.00" at bounding box center [400, 65] width 30 height 13
click at [396, 53] on h1 "White Linen Shirt" at bounding box center [488, 51] width 207 height 10
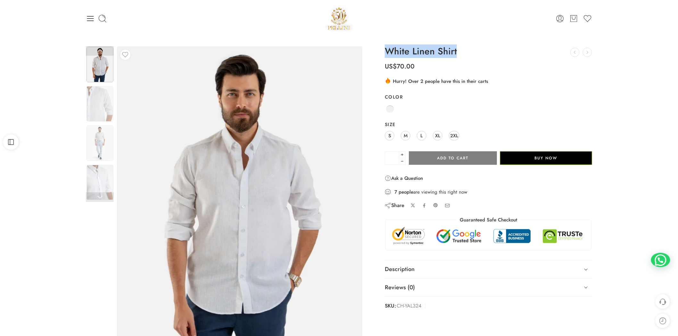
copy div "White Linen Shirt The Summer Linen Suit US$ 300.00 Men’s Matte Brown Aviator Su…"
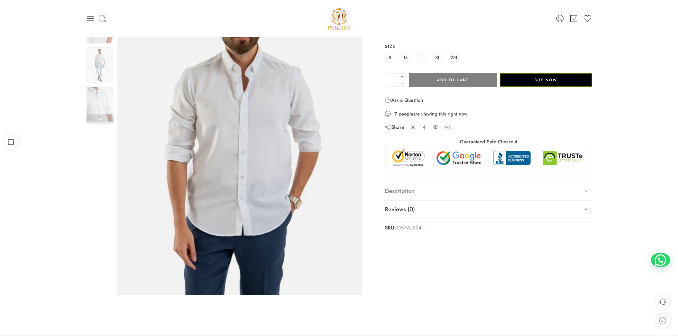
scroll to position [118, 0]
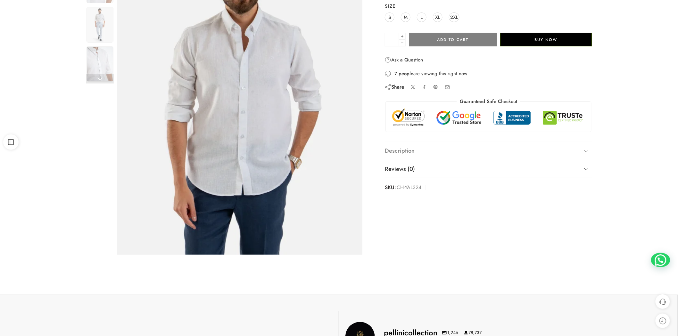
click at [426, 150] on link "Description" at bounding box center [488, 151] width 207 height 18
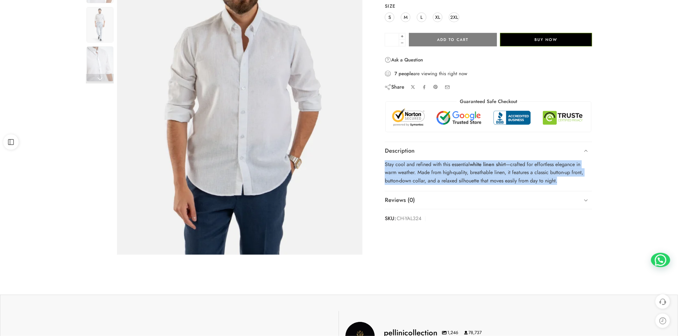
drag, startPoint x: 386, startPoint y: 166, endPoint x: 559, endPoint y: 188, distance: 175.0
click at [559, 188] on div "Stay cool and refined with this essential white linen shirt —crafted for effort…" at bounding box center [488, 175] width 207 height 31
copy p "Stay cool and refined with this essential white linen shirt —crafted for effort…"
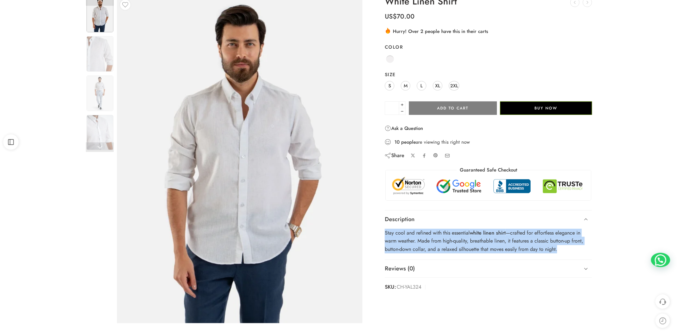
scroll to position [0, 0]
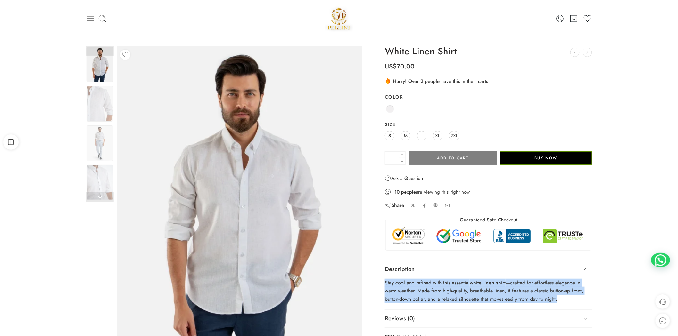
click at [87, 20] on icon at bounding box center [90, 18] width 9 height 9
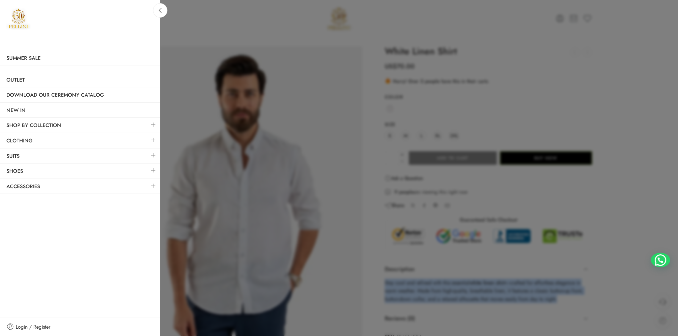
click at [153, 126] on link at bounding box center [153, 125] width 13 height 14
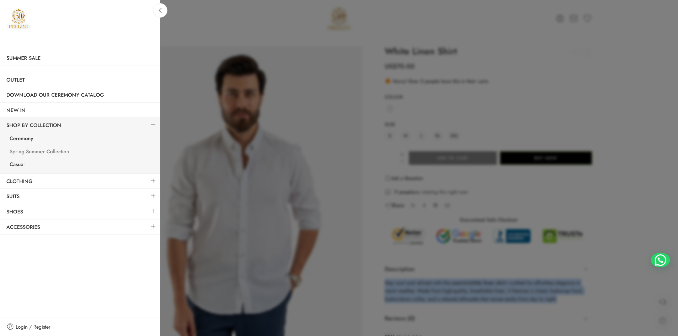
click at [40, 151] on link "Spring Summer Collection" at bounding box center [81, 152] width 157 height 13
